Goal: Task Accomplishment & Management: Check status

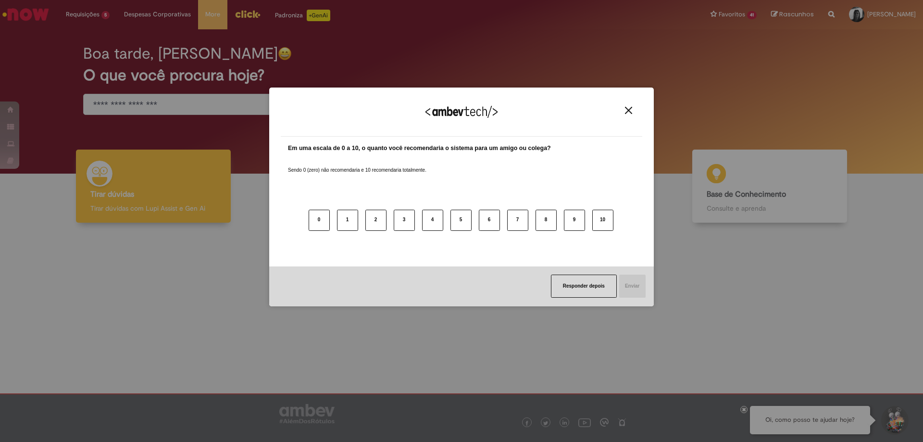
click at [630, 109] on img "Close" at bounding box center [628, 110] width 7 height 7
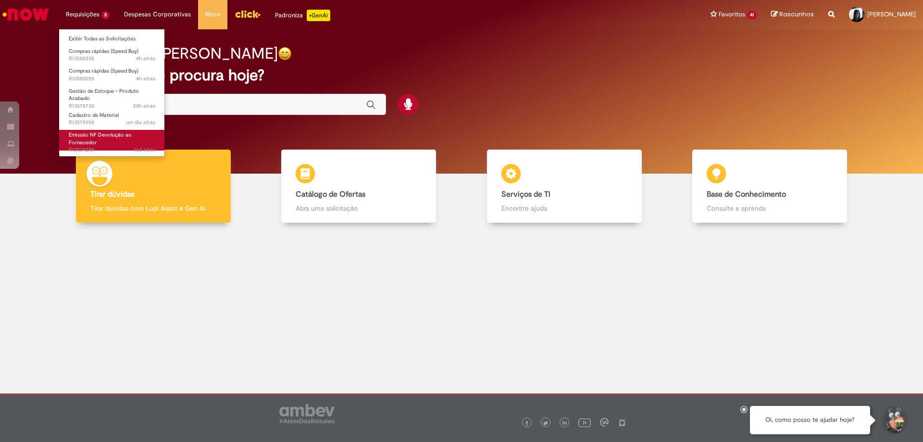
click at [109, 141] on link "Emissão NF Devolução ao Fornecedor 16d atrás 16 dias atrás R13534288" at bounding box center [112, 140] width 106 height 21
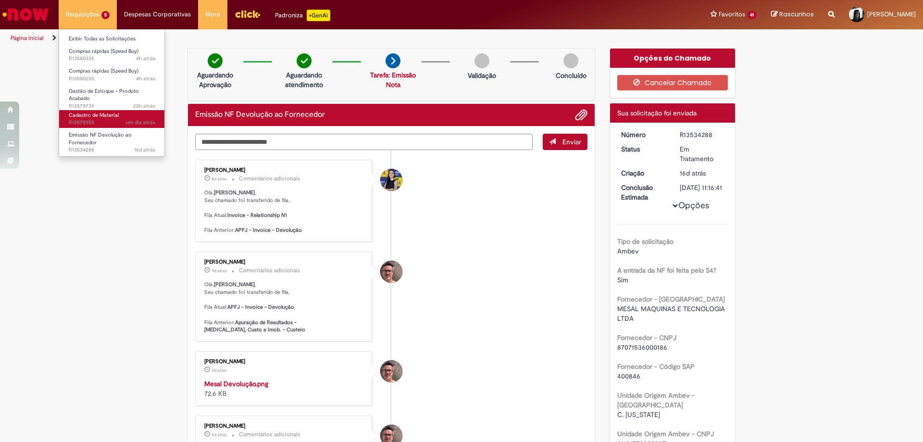
click at [103, 118] on span "Cadastro de Material" at bounding box center [94, 115] width 50 height 7
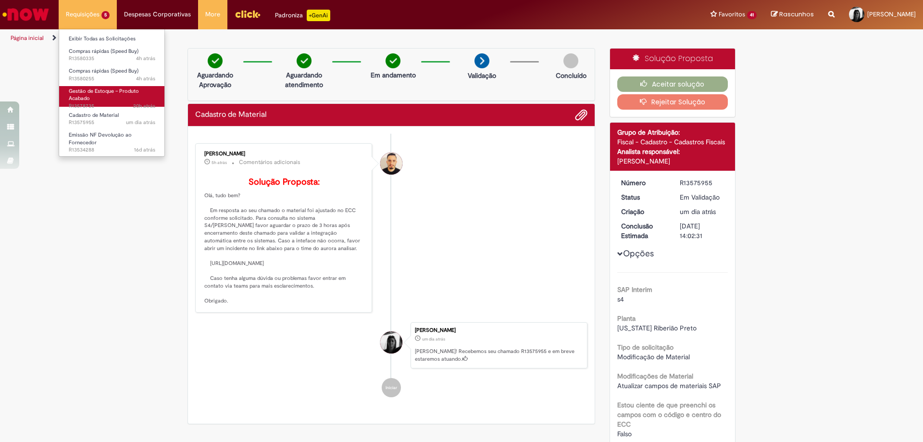
click at [96, 102] on span "20h atrás 20 horas atrás R13578735" at bounding box center [112, 106] width 87 height 8
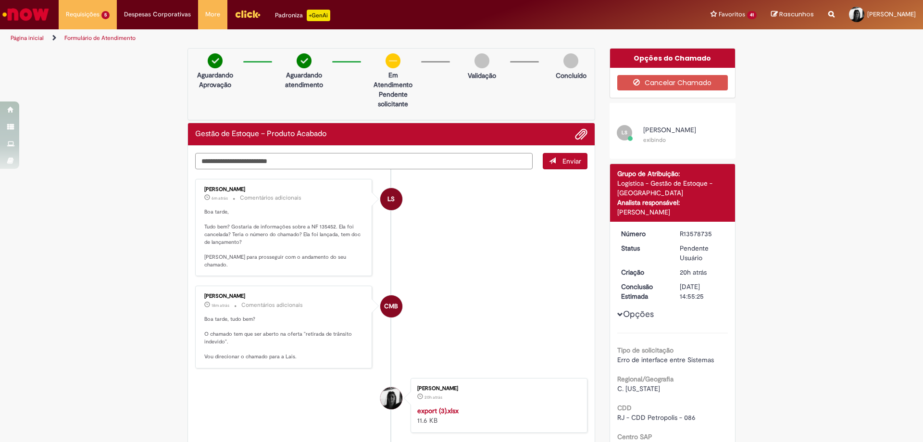
click at [258, 159] on textarea "Digite sua mensagem aqui..." at bounding box center [364, 161] width 338 height 16
type textarea "******"
drag, startPoint x: 221, startPoint y: 163, endPoint x: 178, endPoint y: 158, distance: 43.5
click at [180, 158] on div "Verificar Código de Barras Aguardando Aprovação Aguardando atendimento Em Atend…" at bounding box center [391, 298] width 422 height 501
click at [877, 304] on div "Verificar Código de Barras Aguardando Aprovação Aguardando atendimento Em Atend…" at bounding box center [461, 381] width 923 height 666
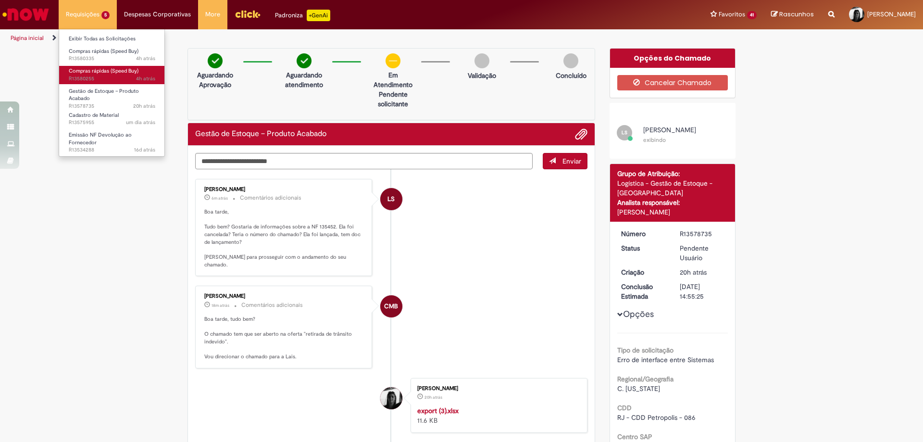
click at [102, 75] on span "Compras rápidas (Speed Buy)" at bounding box center [104, 70] width 70 height 7
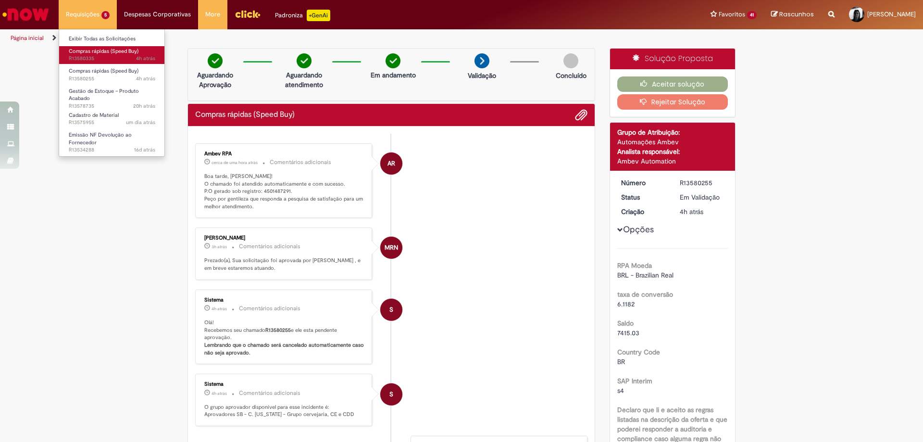
click at [97, 54] on span "Compras rápidas (Speed Buy)" at bounding box center [104, 51] width 70 height 7
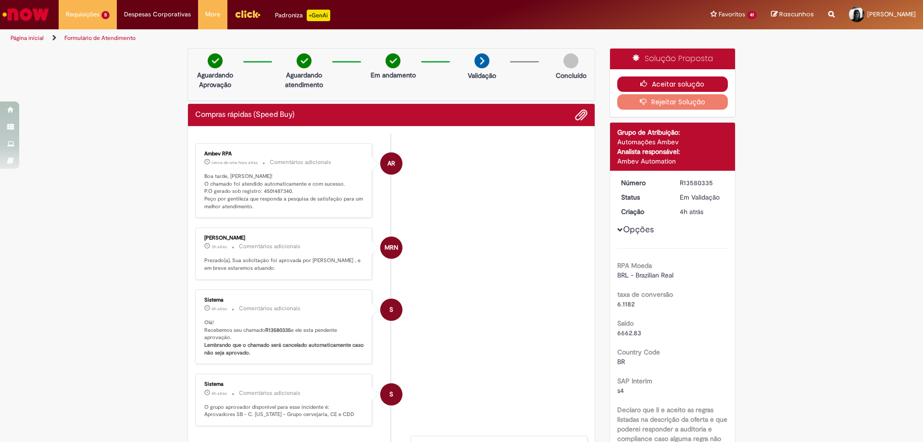
click at [624, 85] on button "Aceitar solução" at bounding box center [672, 83] width 111 height 15
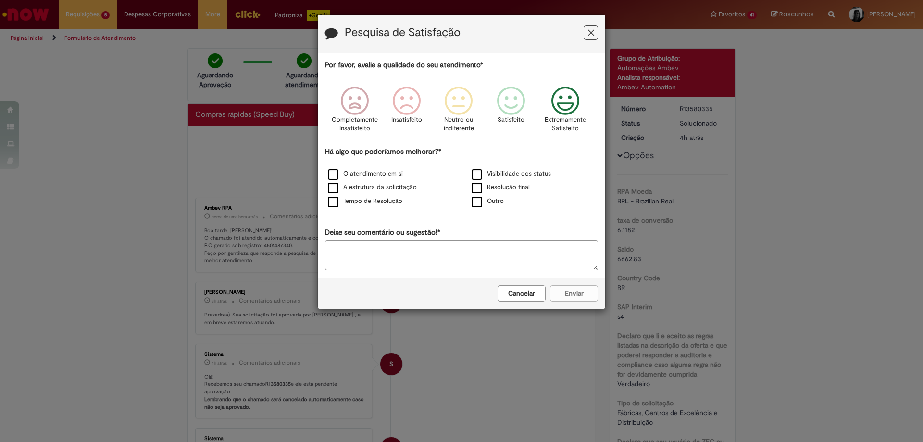
click at [560, 107] on icon "Feedback" at bounding box center [566, 101] width 36 height 29
click at [331, 173] on label "O atendimento em si" at bounding box center [365, 173] width 75 height 9
click at [572, 293] on button "Enviar" at bounding box center [574, 293] width 48 height 16
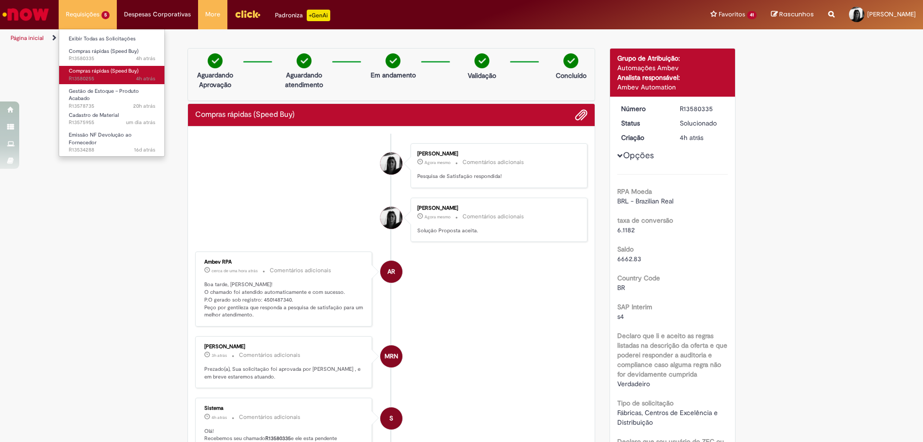
click at [88, 76] on span "4h atrás 4 horas atrás R13580255" at bounding box center [112, 79] width 87 height 8
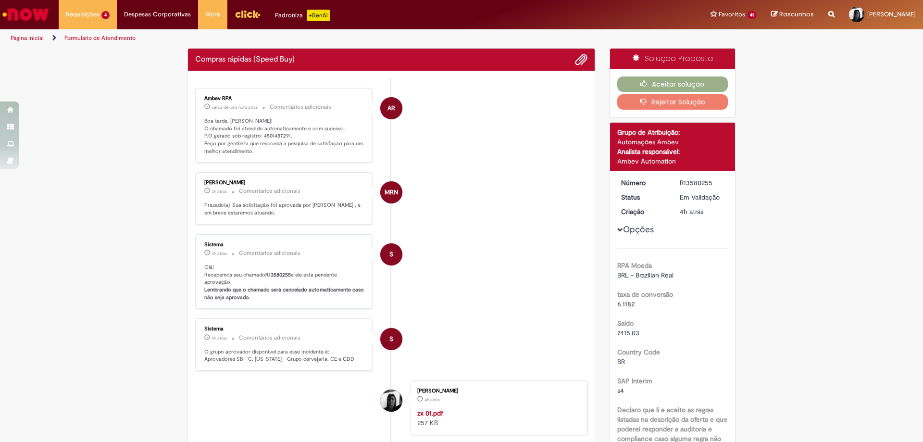
click at [676, 83] on button "Aceitar solução" at bounding box center [672, 83] width 111 height 15
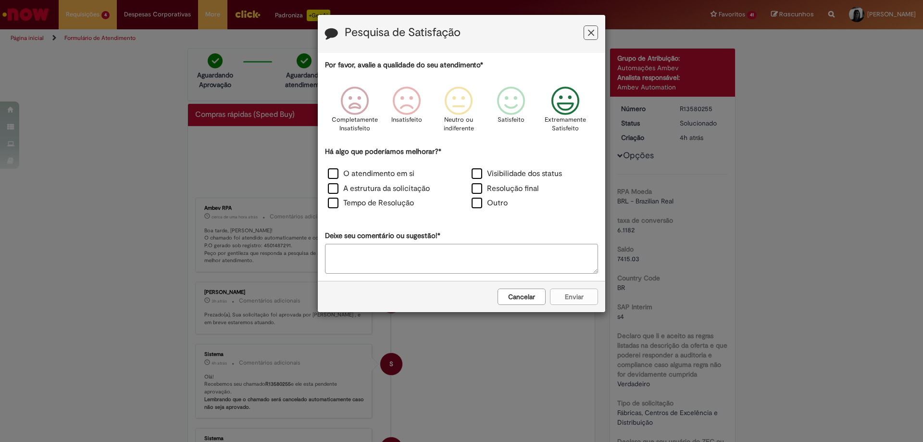
click at [574, 103] on icon "Feedback" at bounding box center [566, 101] width 36 height 29
click at [331, 176] on label "O atendimento em si" at bounding box center [371, 173] width 87 height 11
click at [572, 299] on button "Enviar" at bounding box center [574, 297] width 48 height 16
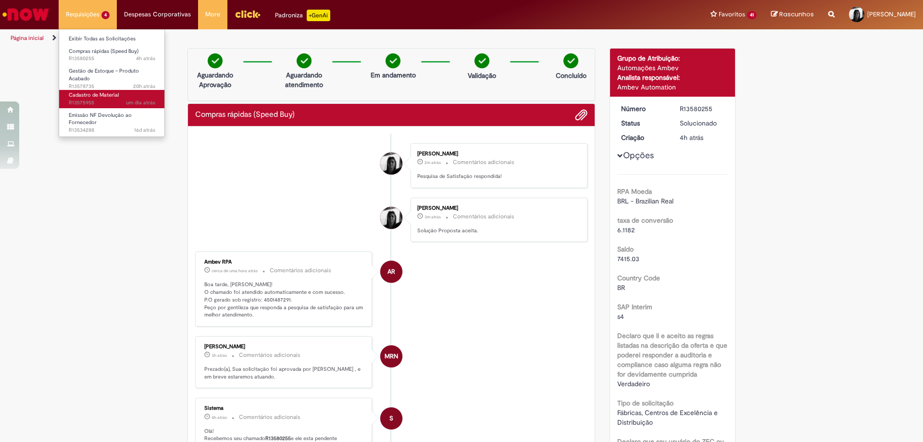
click at [91, 92] on span "Cadastro de Material" at bounding box center [94, 94] width 50 height 7
